Goal: Transaction & Acquisition: Purchase product/service

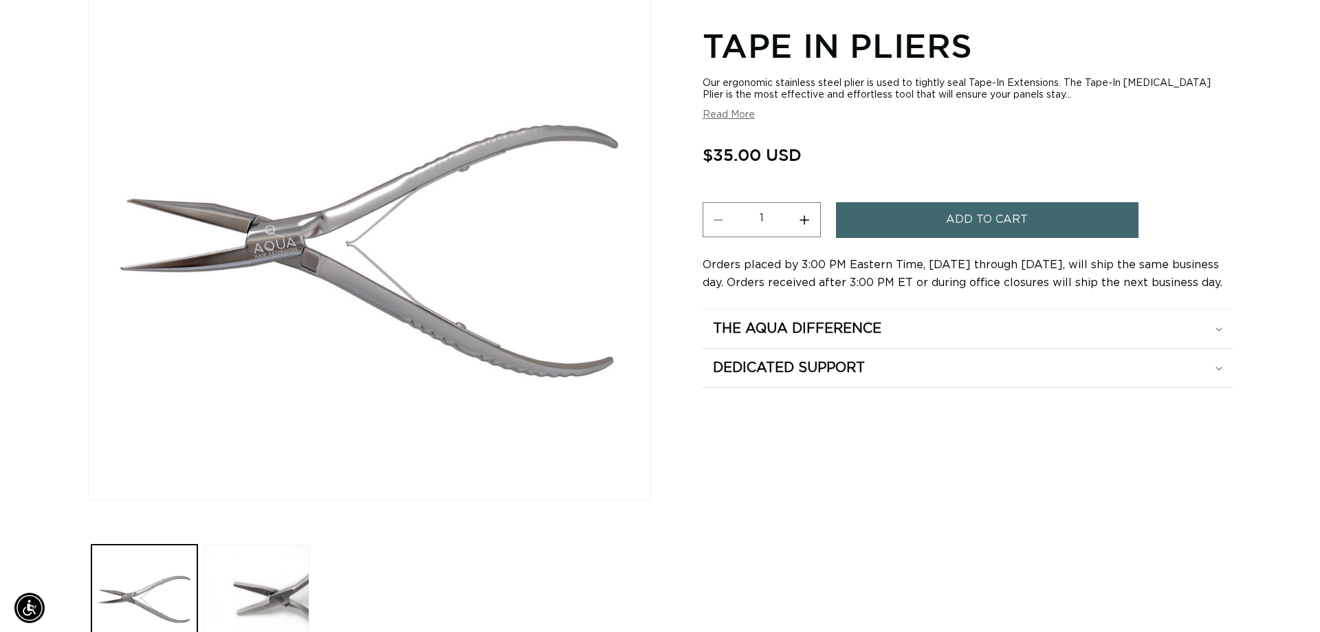
scroll to position [0, 2425]
click at [953, 215] on span "Add to cart" at bounding box center [982, 219] width 82 height 35
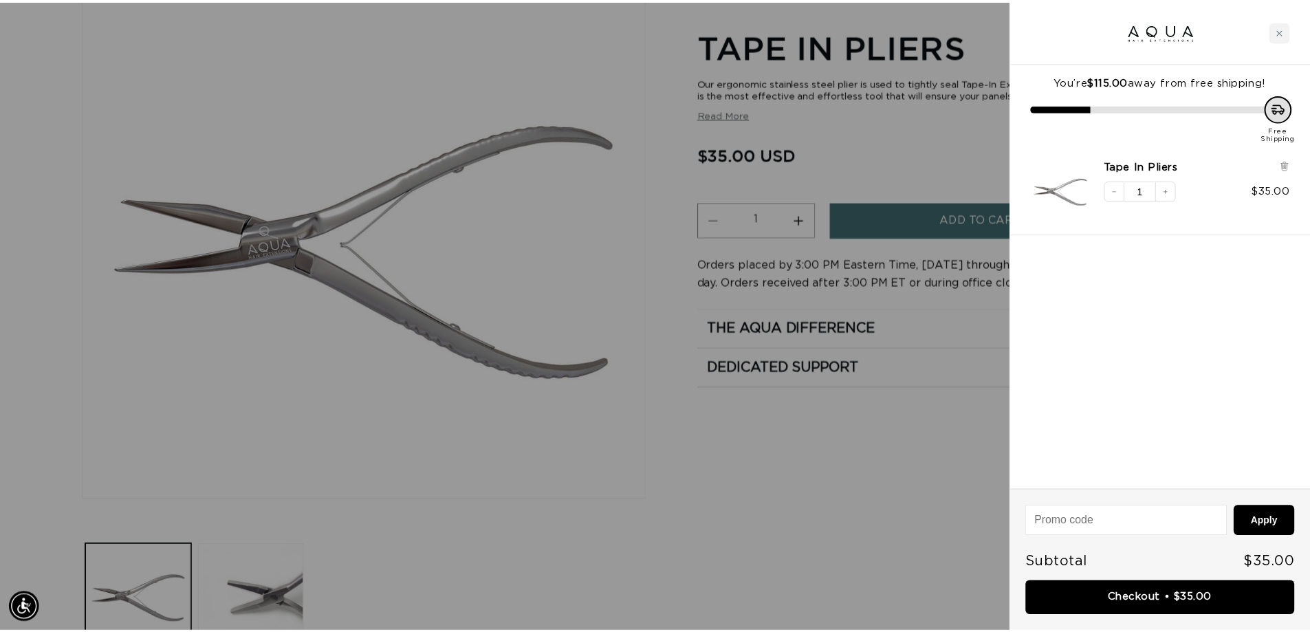
scroll to position [0, 0]
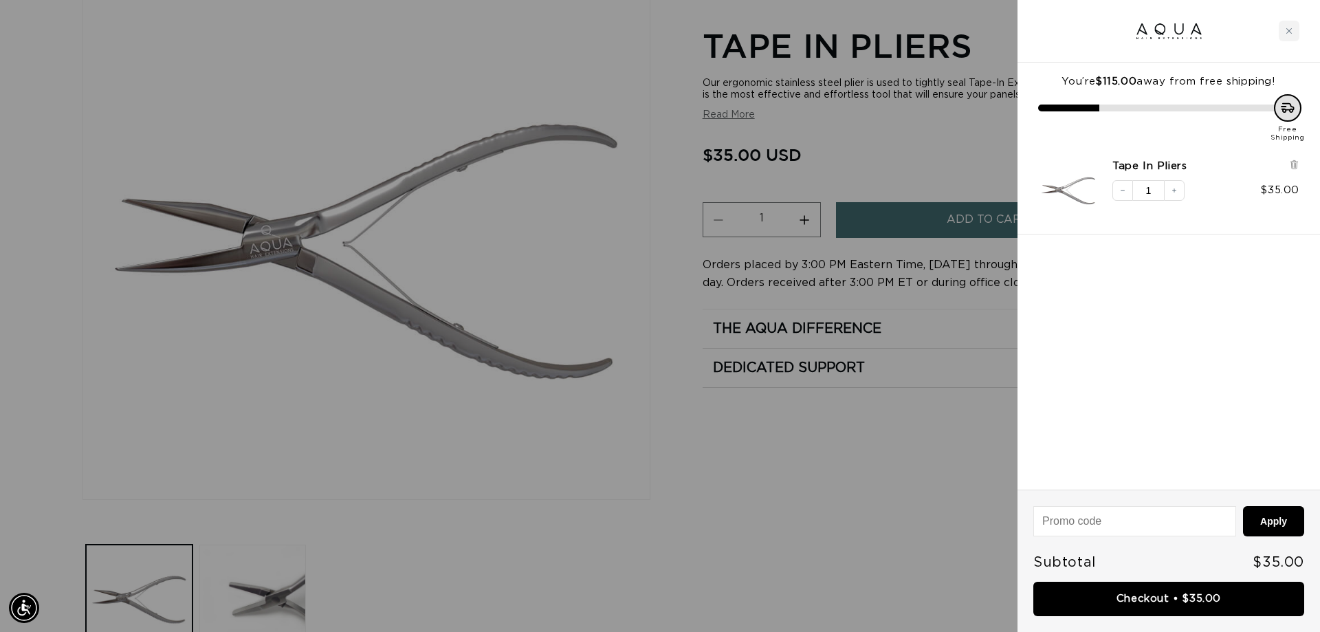
click at [892, 450] on div at bounding box center [660, 316] width 1320 height 632
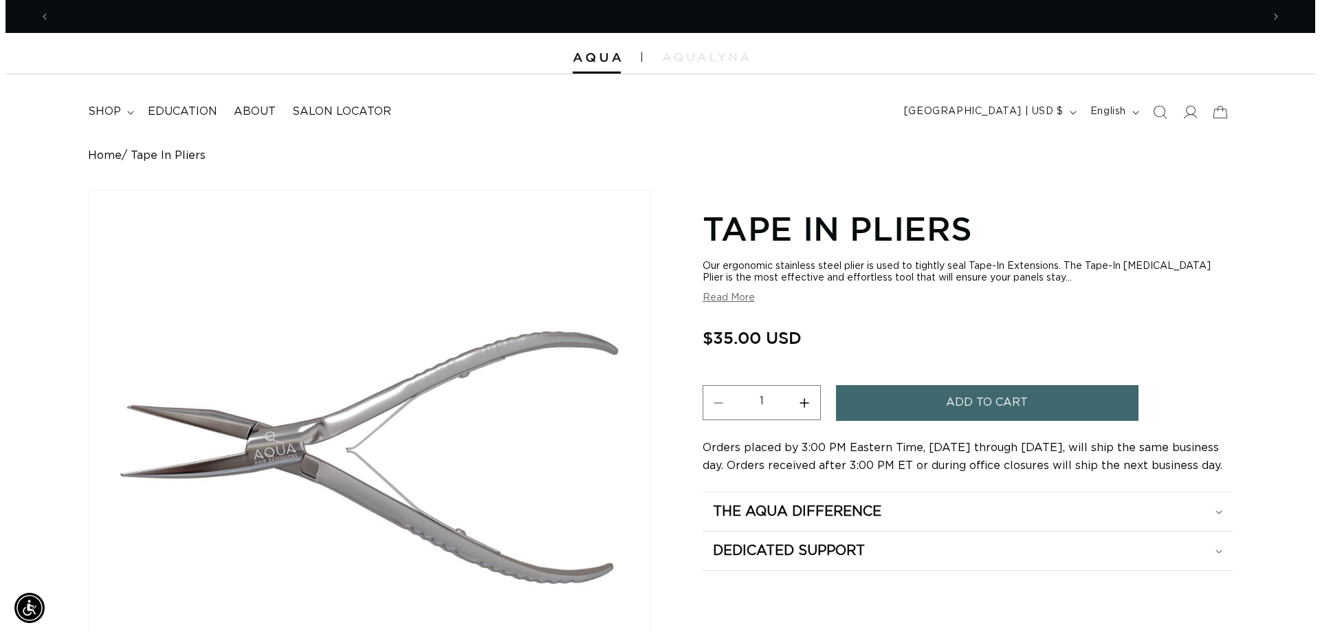
scroll to position [0, 1212]
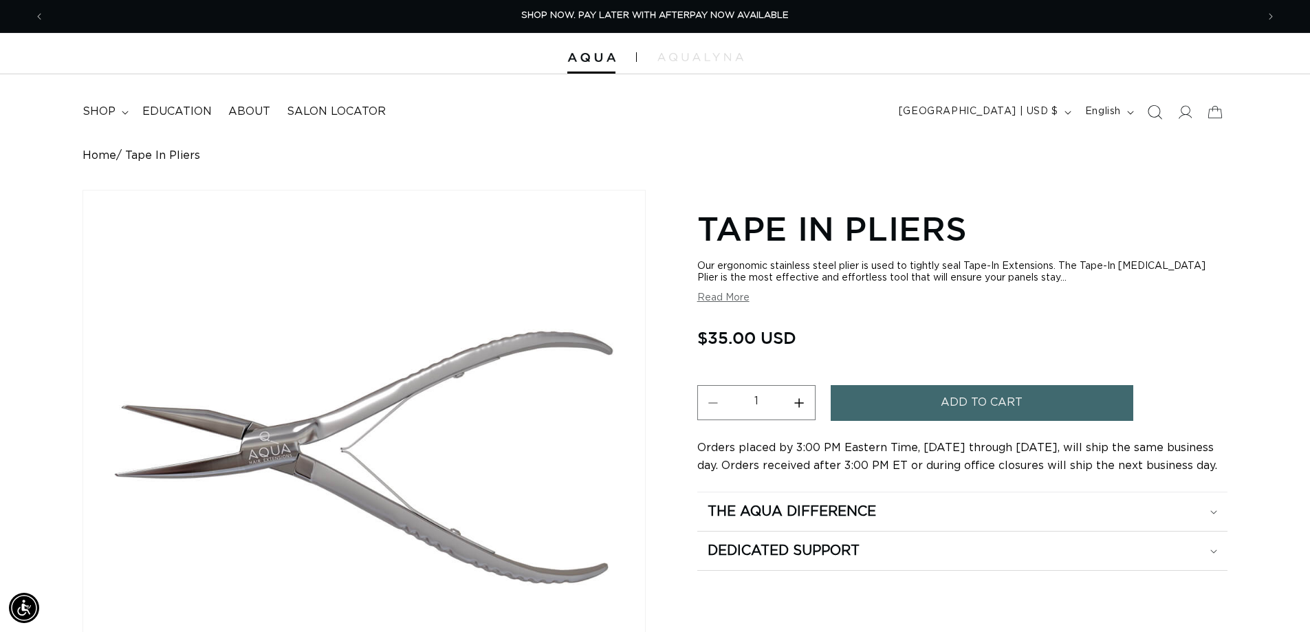
click at [1156, 108] on icon "Search" at bounding box center [1154, 112] width 14 height 14
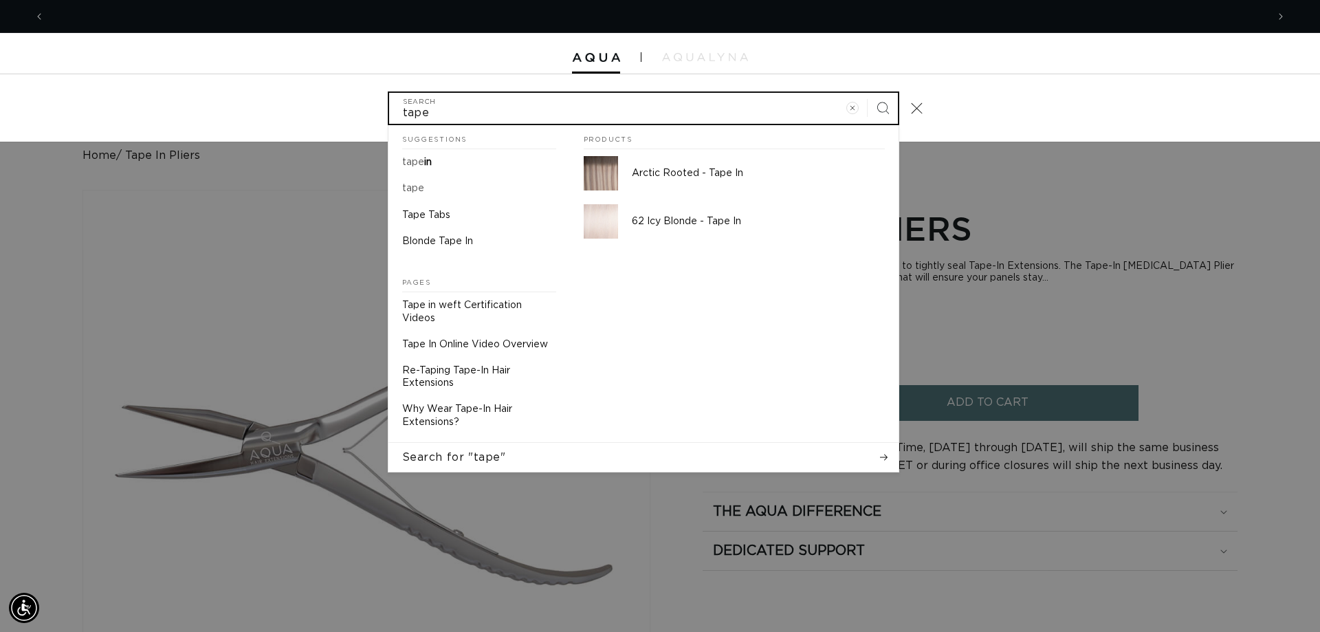
scroll to position [0, 0]
type input "tape60"
click at [868, 93] on button "Search" at bounding box center [883, 108] width 30 height 30
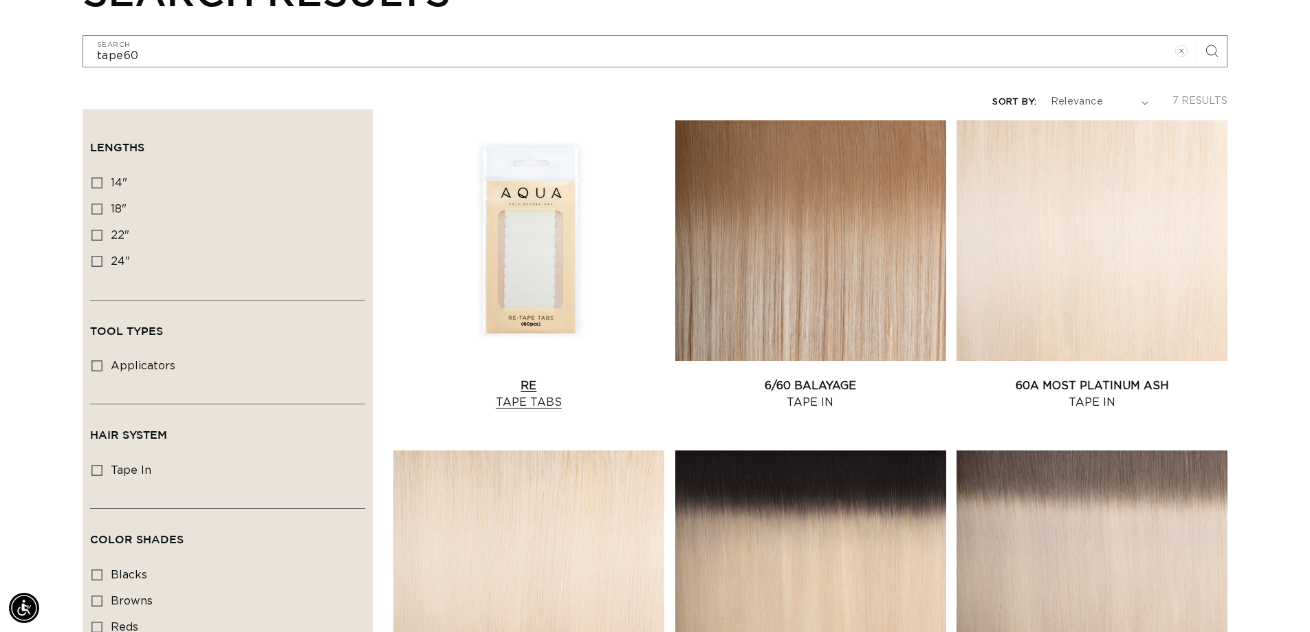
scroll to position [0, 1212]
click at [522, 378] on link "Re Tape Tabs" at bounding box center [528, 394] width 271 height 33
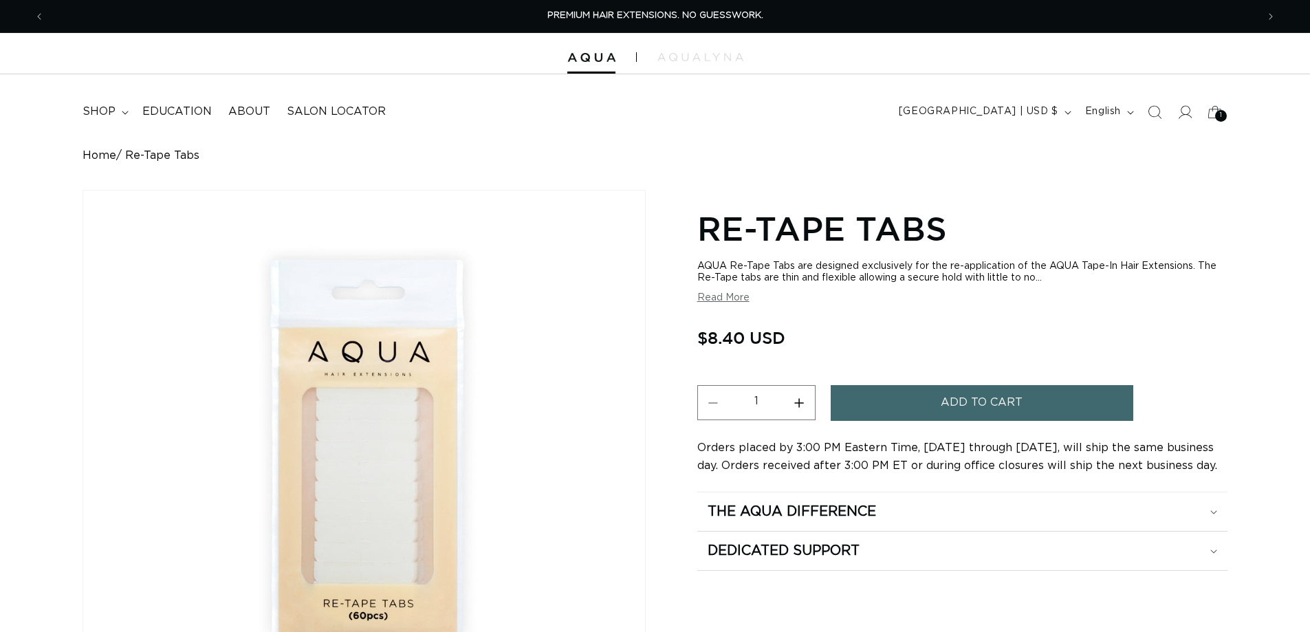
click at [983, 399] on span "Add to cart" at bounding box center [982, 402] width 82 height 35
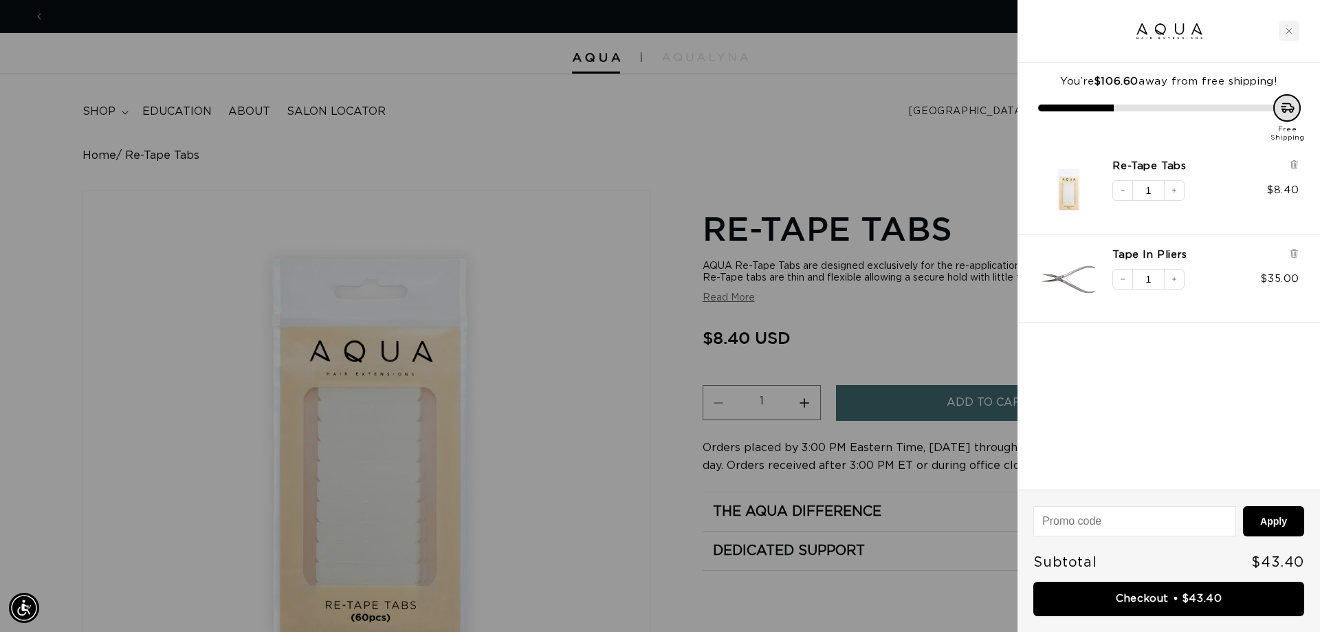
scroll to position [0, 1223]
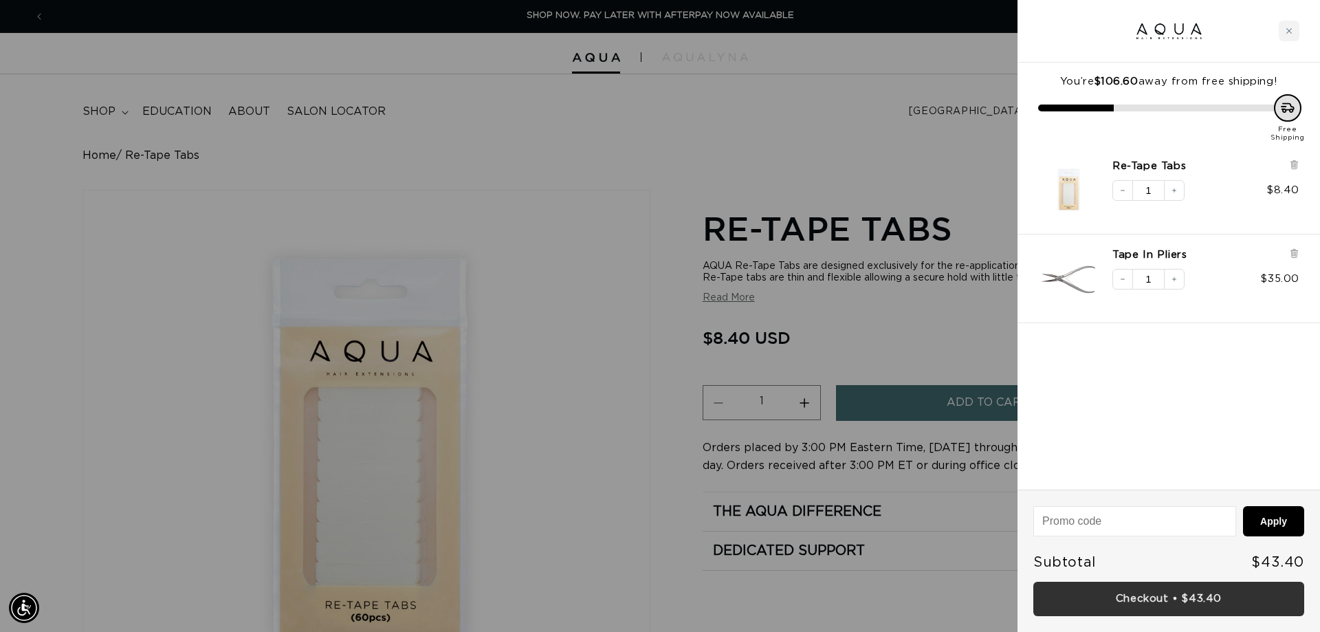
click at [1125, 603] on link "Checkout • $43.40" at bounding box center [1169, 599] width 271 height 35
